Goal: Transaction & Acquisition: Download file/media

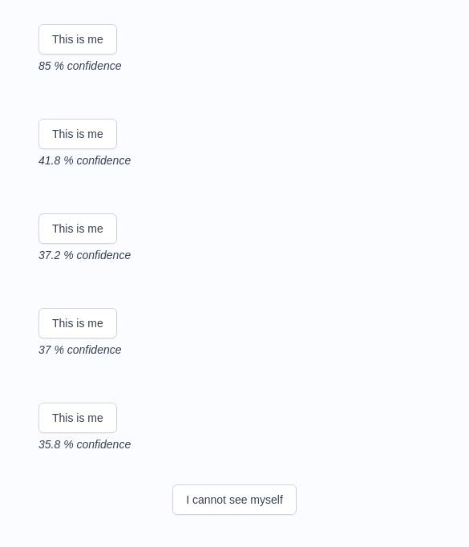
scroll to position [398, 0]
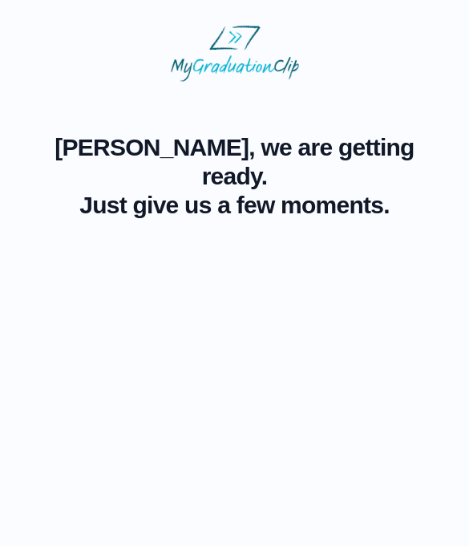
scroll to position [0, 0]
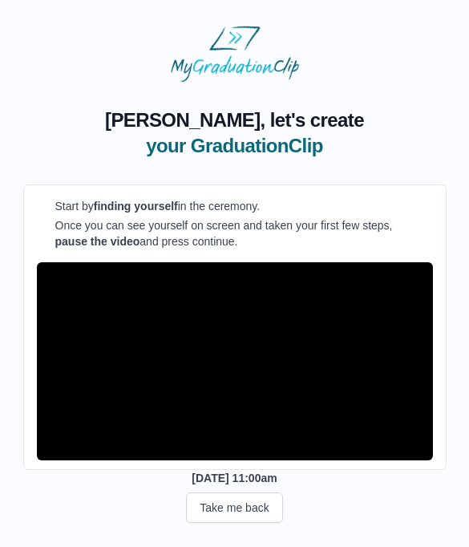
click at [223, 519] on button "Take me back" at bounding box center [234, 507] width 96 height 30
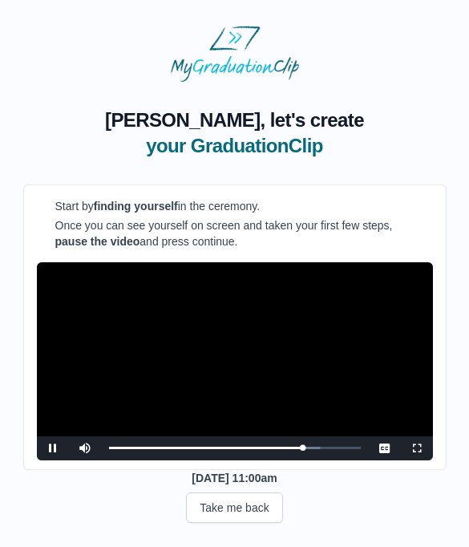
click at [228, 522] on button "Take me back" at bounding box center [234, 507] width 96 height 30
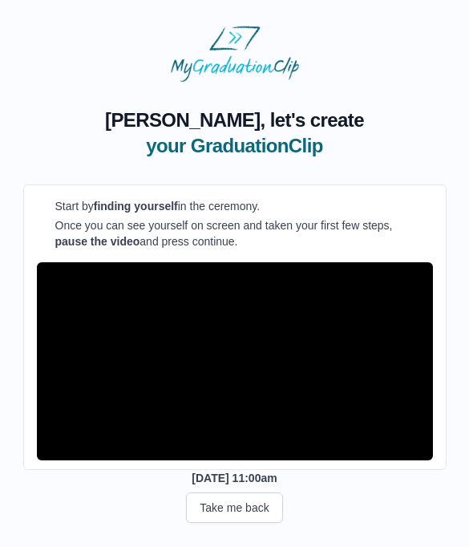
click at [248, 523] on button "Take me back" at bounding box center [234, 507] width 96 height 30
click at [245, 514] on button "Take me back" at bounding box center [234, 507] width 96 height 30
click at [253, 523] on button "Take me back" at bounding box center [234, 507] width 96 height 30
click at [241, 523] on button "Take me back" at bounding box center [234, 507] width 96 height 30
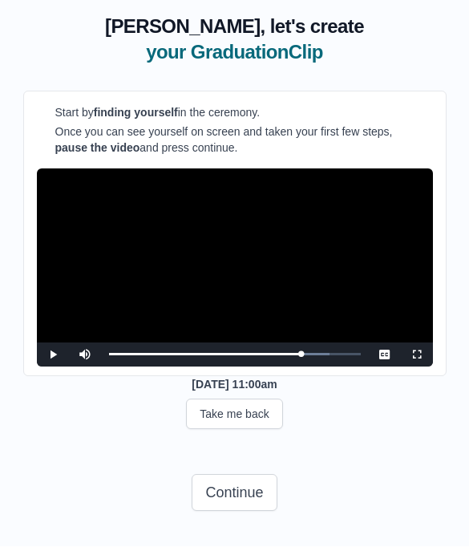
scroll to position [114, 0]
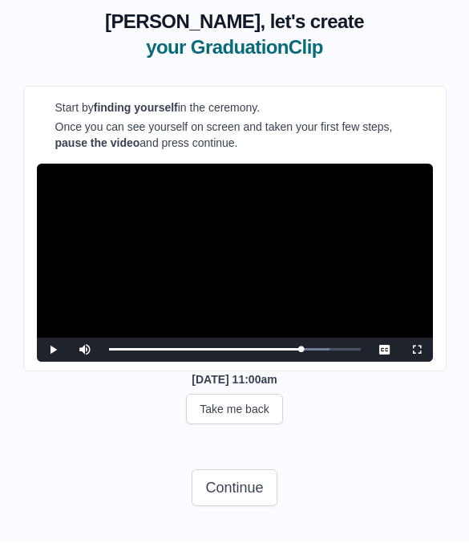
click at [236, 487] on button "Continue" at bounding box center [234, 493] width 85 height 37
click at [239, 491] on button "Continue" at bounding box center [234, 493] width 85 height 37
click at [234, 495] on button "Continue" at bounding box center [234, 493] width 85 height 37
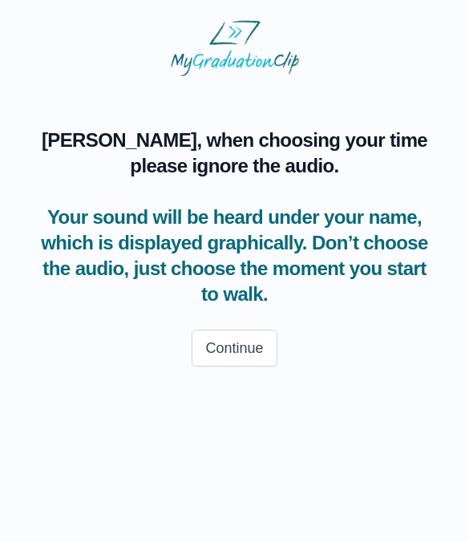
scroll to position [0, 0]
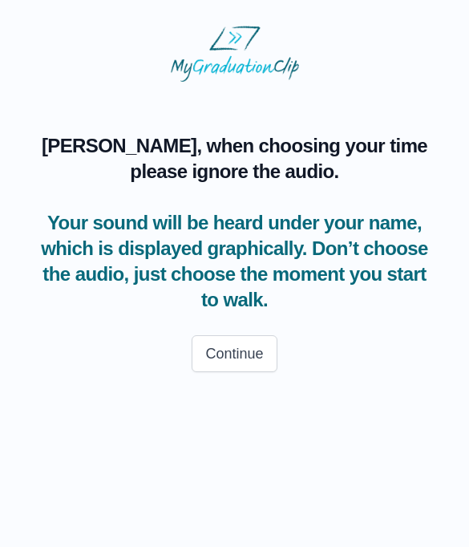
click at [325, 300] on span "Your sound will be heard under your name, which is displayed graphically. Don’t…" at bounding box center [235, 261] width 398 height 103
click at [243, 369] on button "Continue" at bounding box center [234, 353] width 85 height 37
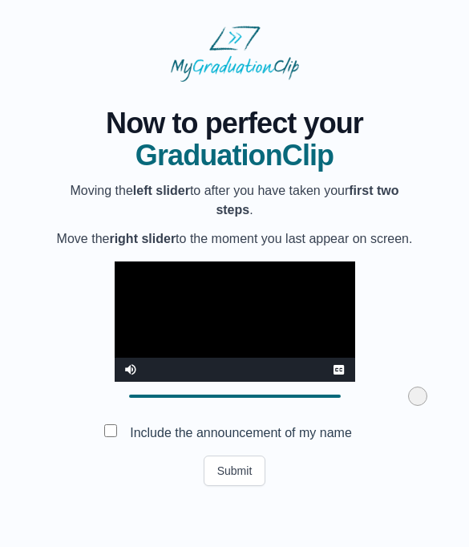
scroll to position [102, 0]
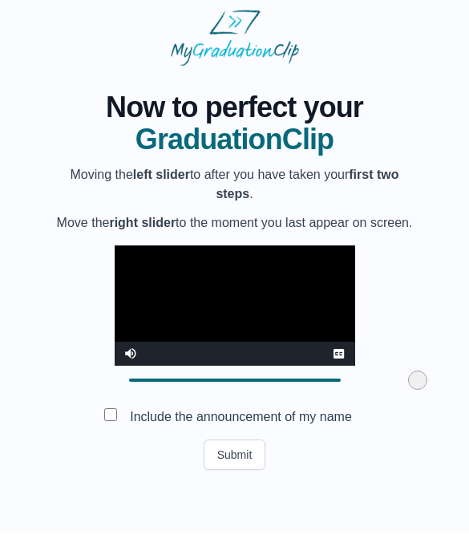
click at [242, 486] on button "Submit" at bounding box center [235, 470] width 63 height 30
click at [230, 486] on button "Submit" at bounding box center [235, 470] width 63 height 30
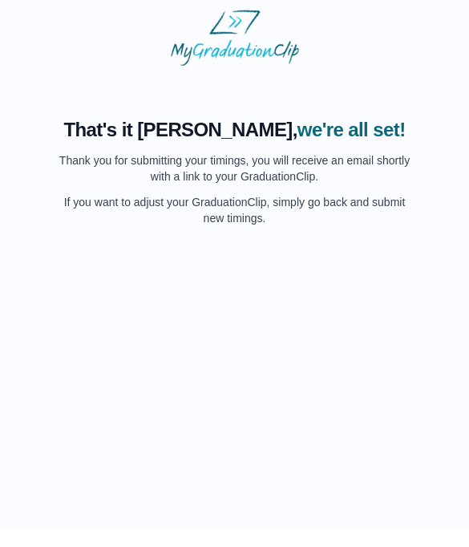
scroll to position [0, 0]
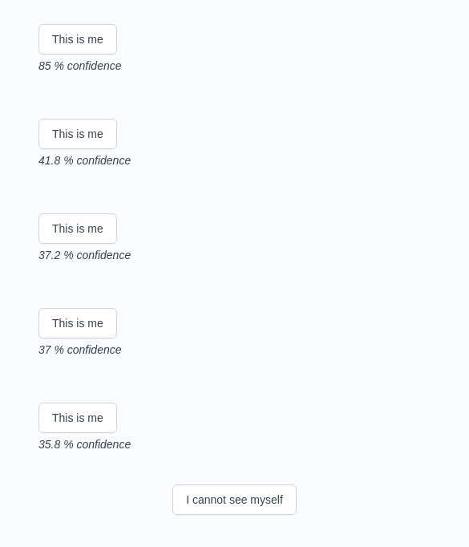
scroll to position [327, 0]
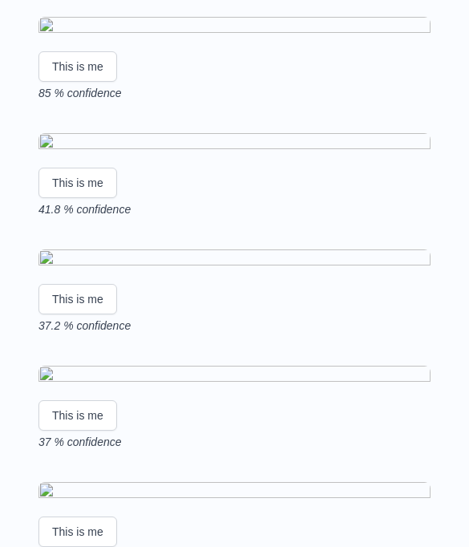
click at [62, 82] on button "This is me" at bounding box center [77, 66] width 79 height 30
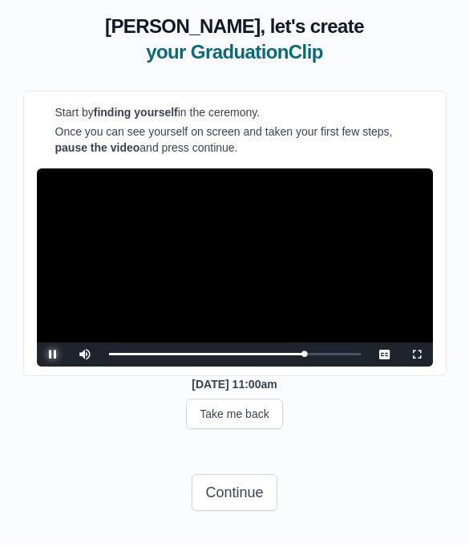
scroll to position [99, 0]
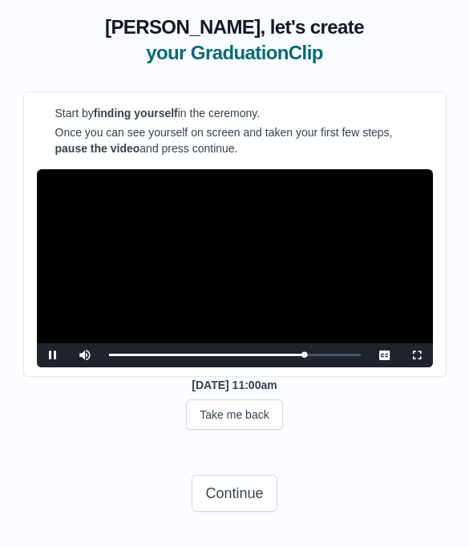
click at [232, 430] on button "Take me back" at bounding box center [234, 414] width 96 height 30
click at [223, 430] on button "Take me back" at bounding box center [234, 414] width 96 height 30
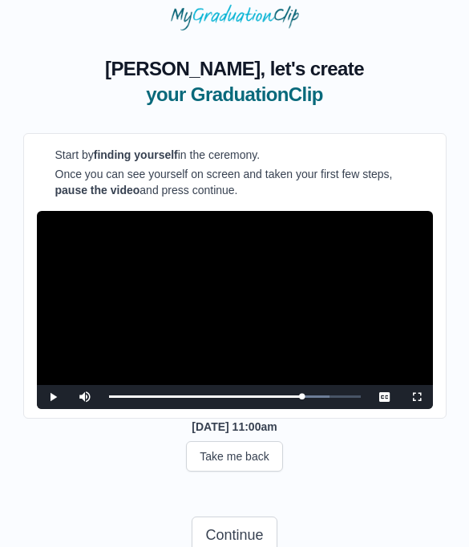
scroll to position [72, 0]
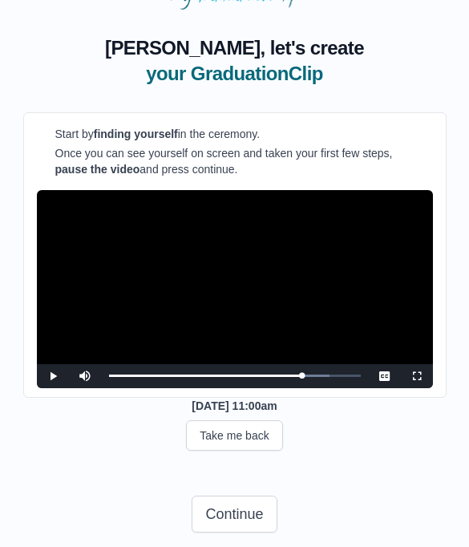
click at [224, 532] on button "Continue" at bounding box center [234, 513] width 85 height 37
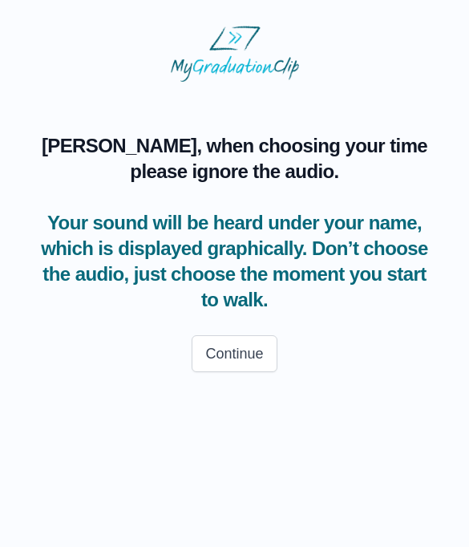
scroll to position [0, 0]
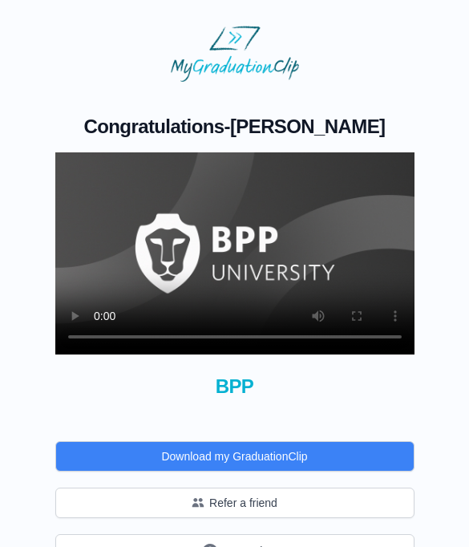
click at [252, 287] on video at bounding box center [234, 253] width 359 height 202
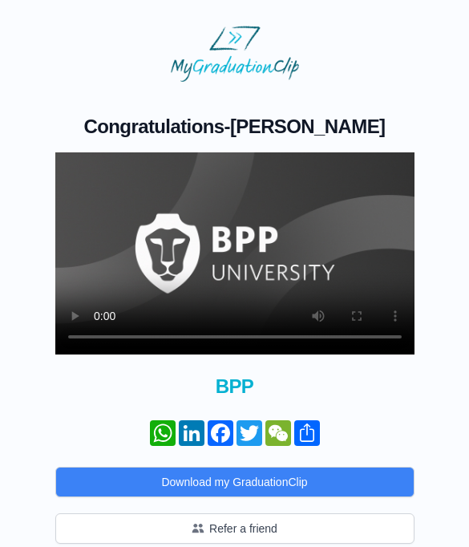
click at [205, 236] on video at bounding box center [234, 253] width 359 height 202
click at [235, 249] on video at bounding box center [234, 253] width 359 height 202
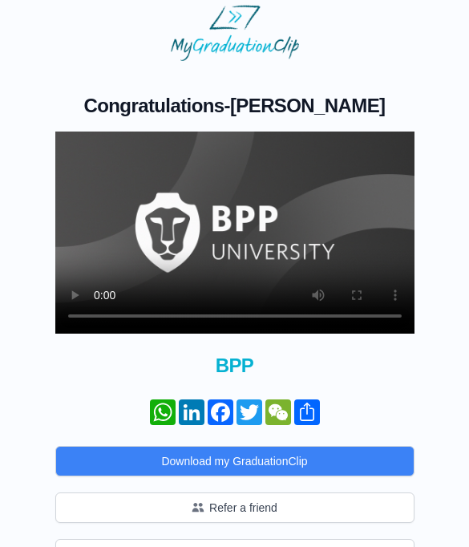
scroll to position [73, 0]
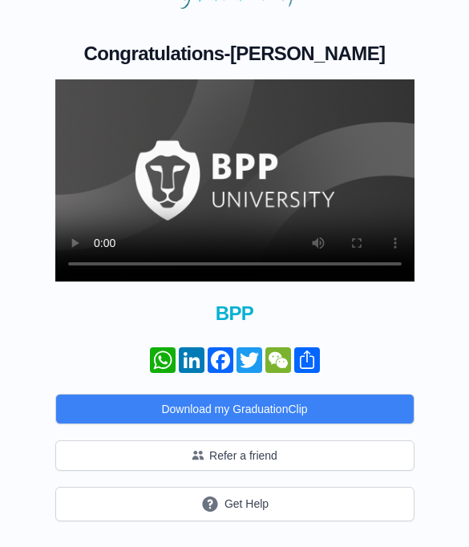
click at [119, 404] on button "Download my GraduationClip" at bounding box center [234, 409] width 359 height 30
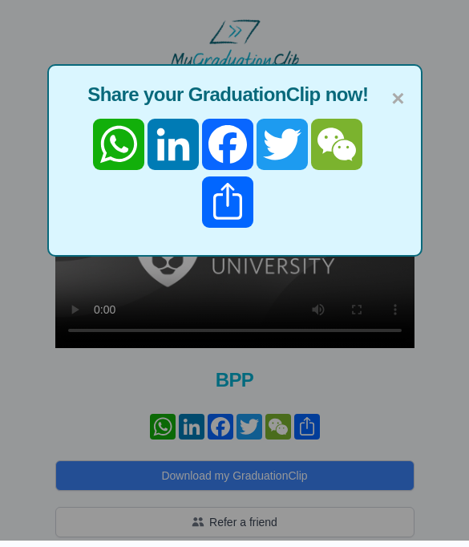
click at [393, 97] on span "×" at bounding box center [397, 100] width 13 height 34
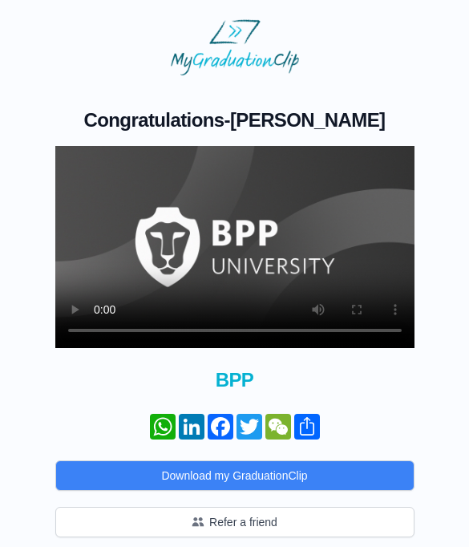
scroll to position [6, 0]
click at [223, 238] on video at bounding box center [234, 247] width 359 height 202
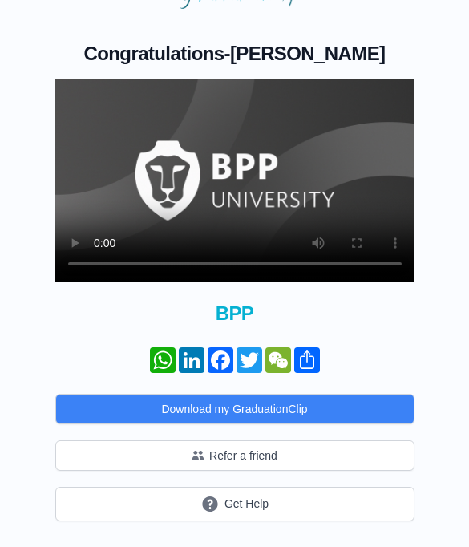
click at [229, 166] on video at bounding box center [234, 180] width 359 height 202
